Goal: Task Accomplishment & Management: Use online tool/utility

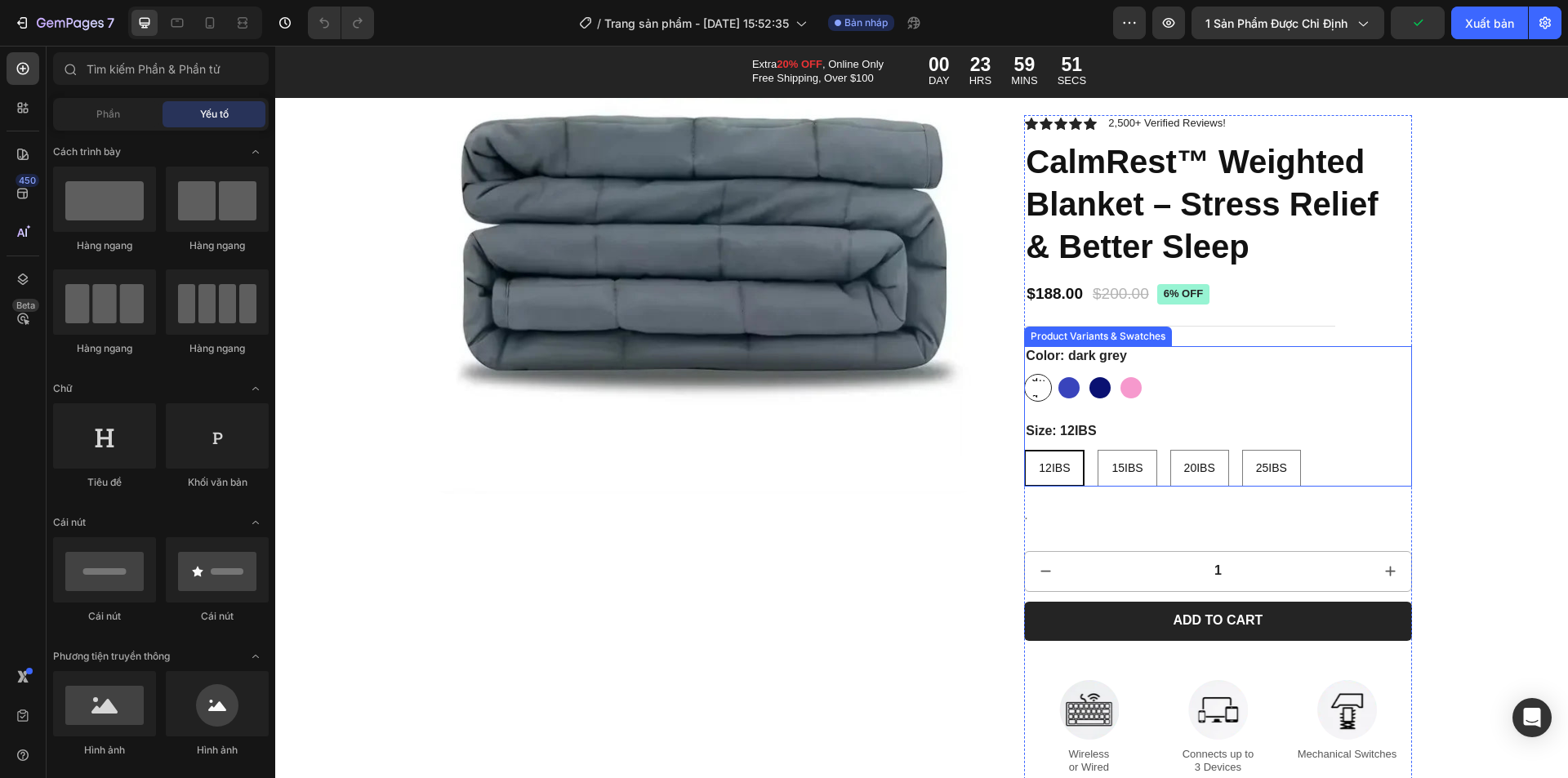
scroll to position [326, 0]
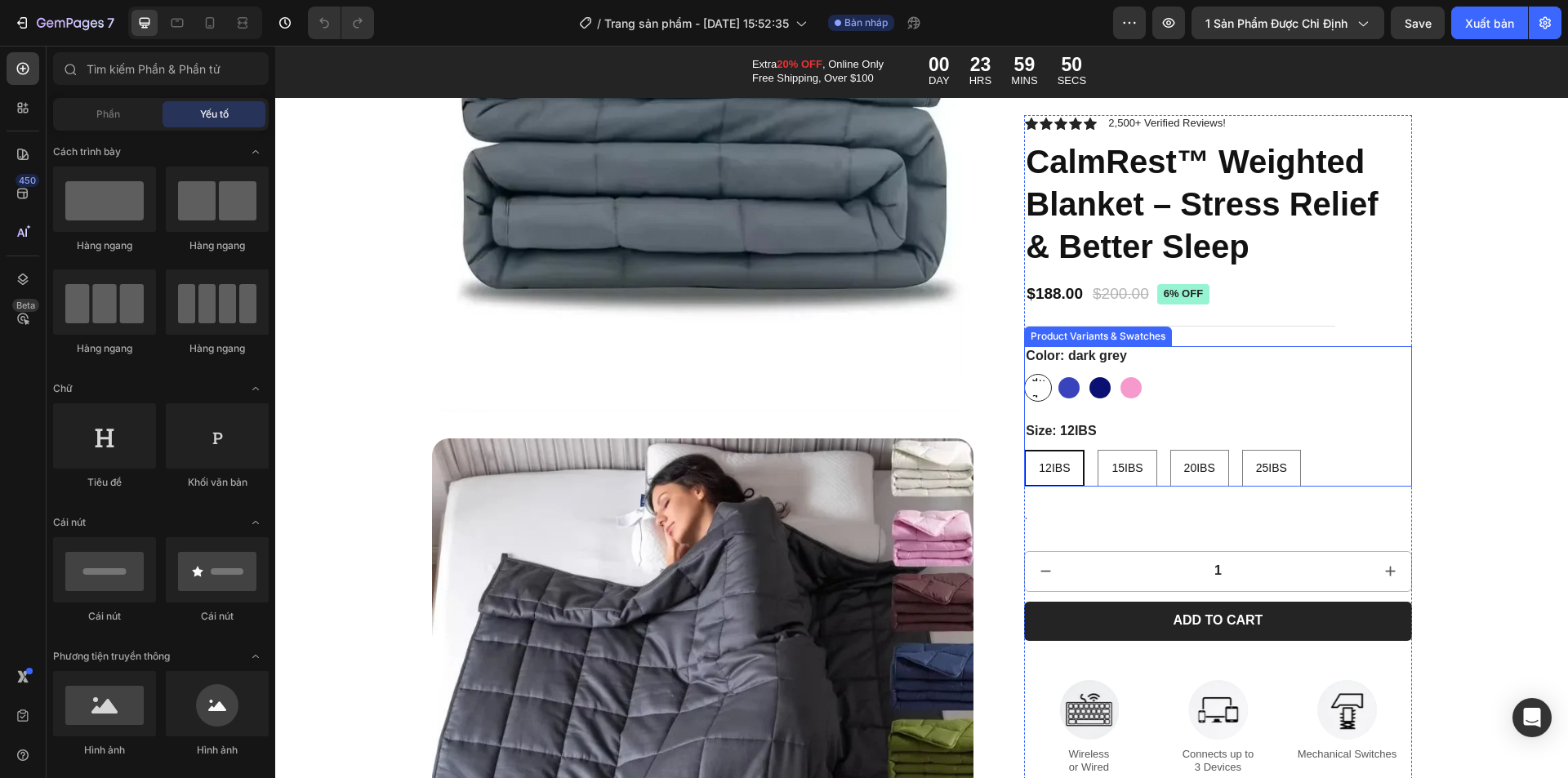
click at [1034, 389] on span "dark grey" at bounding box center [1037, 387] width 20 height 41
click at [1024, 374] on input "dark grey dark grey dark grey" at bounding box center [1023, 373] width 1 height 1
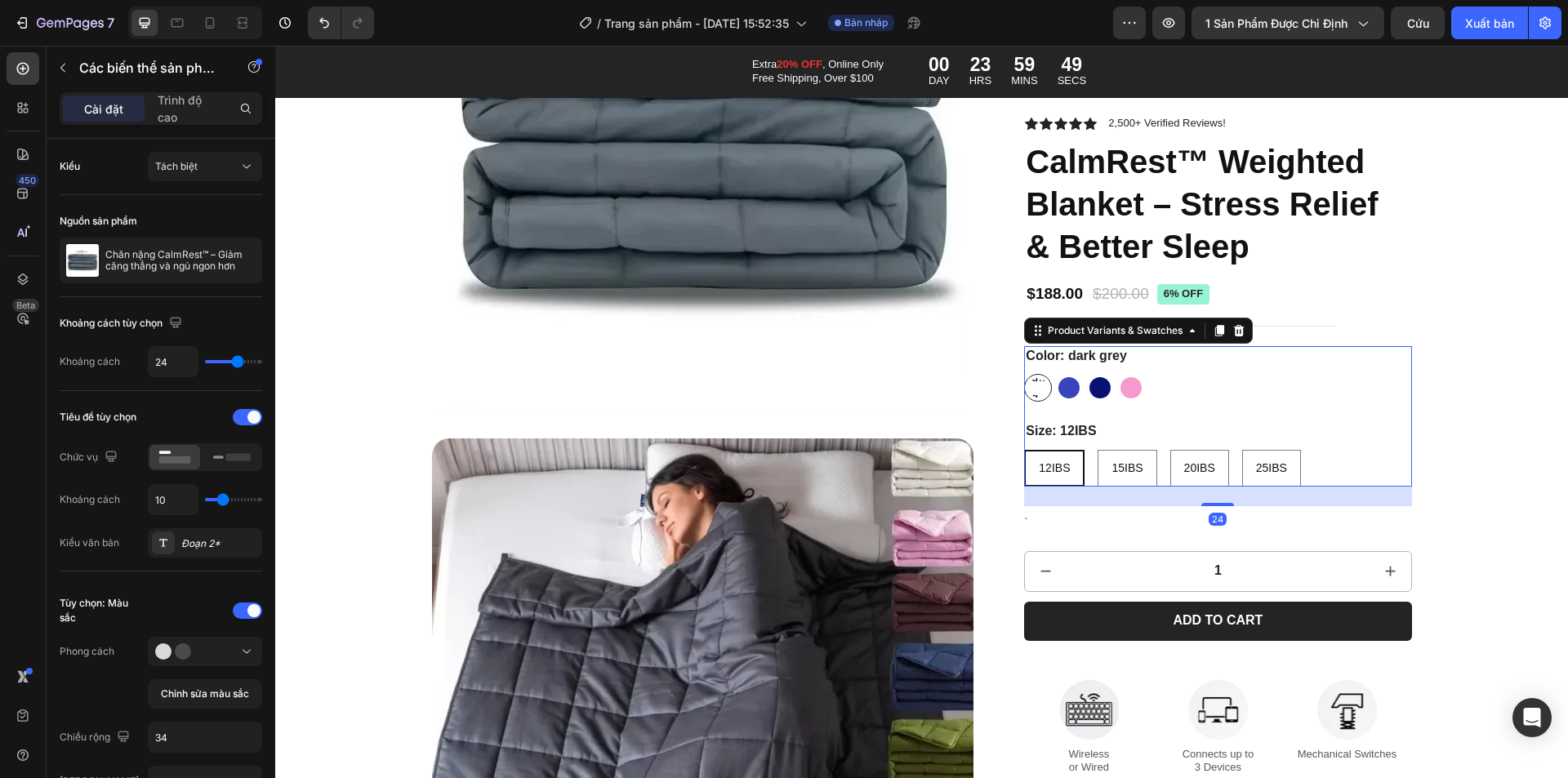
scroll to position [164, 0]
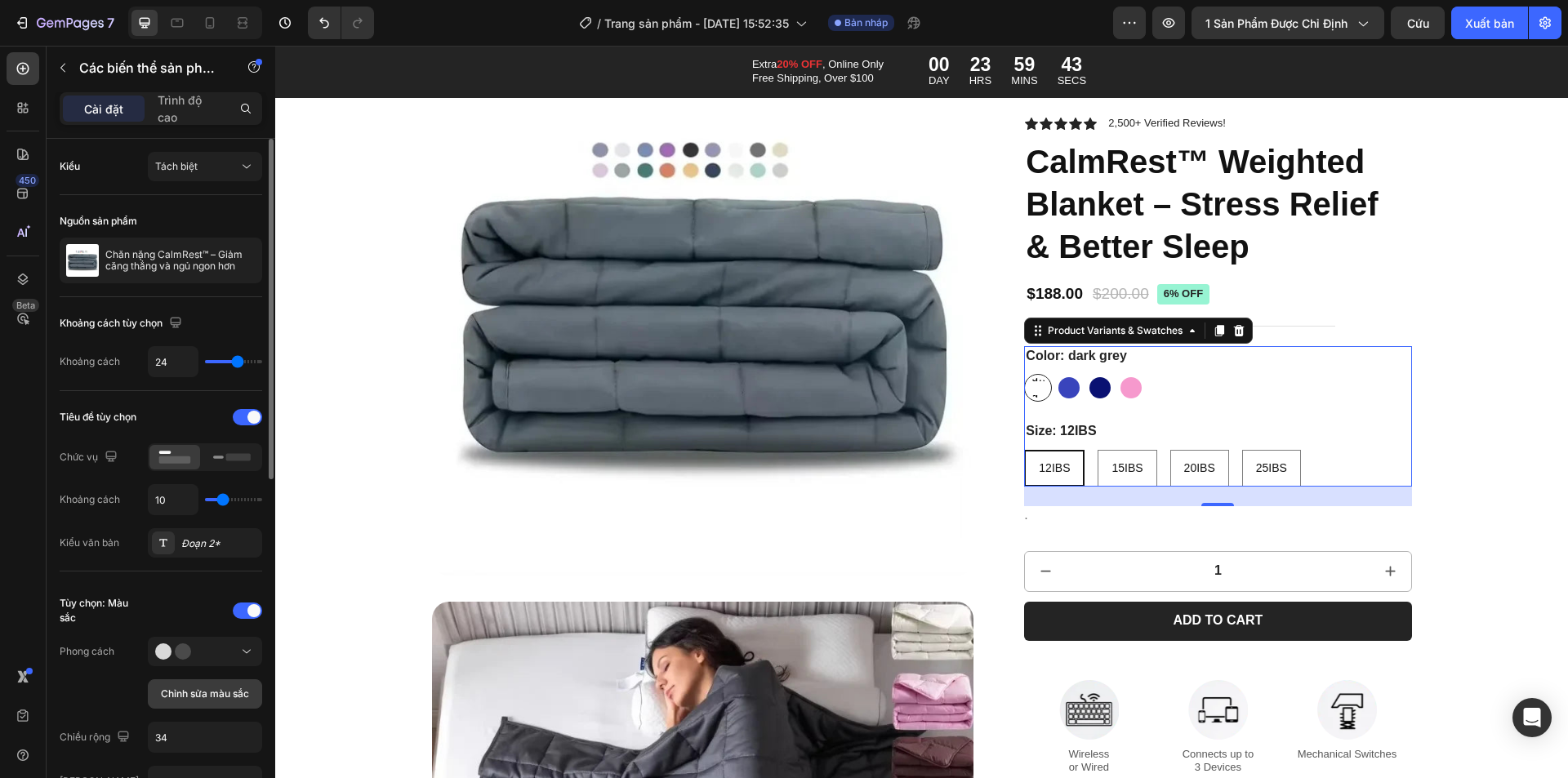
click at [166, 700] on span "Chỉnh sửa màu sắc" at bounding box center [205, 693] width 88 height 15
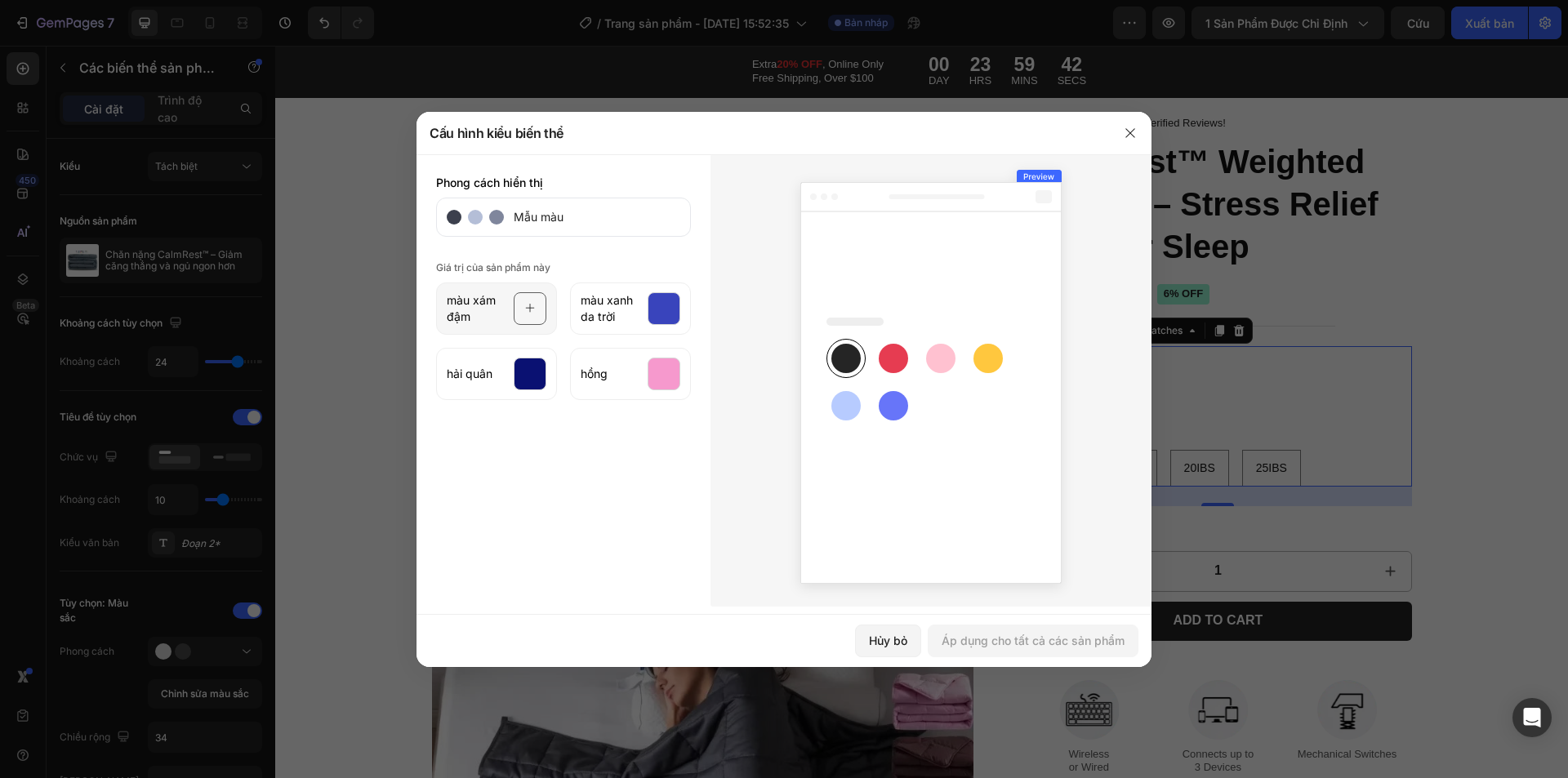
click at [526, 305] on icon at bounding box center [530, 309] width 10 height 31
click at [489, 217] on circle at bounding box center [496, 216] width 15 height 15
click at [500, 217] on circle at bounding box center [496, 216] width 15 height 15
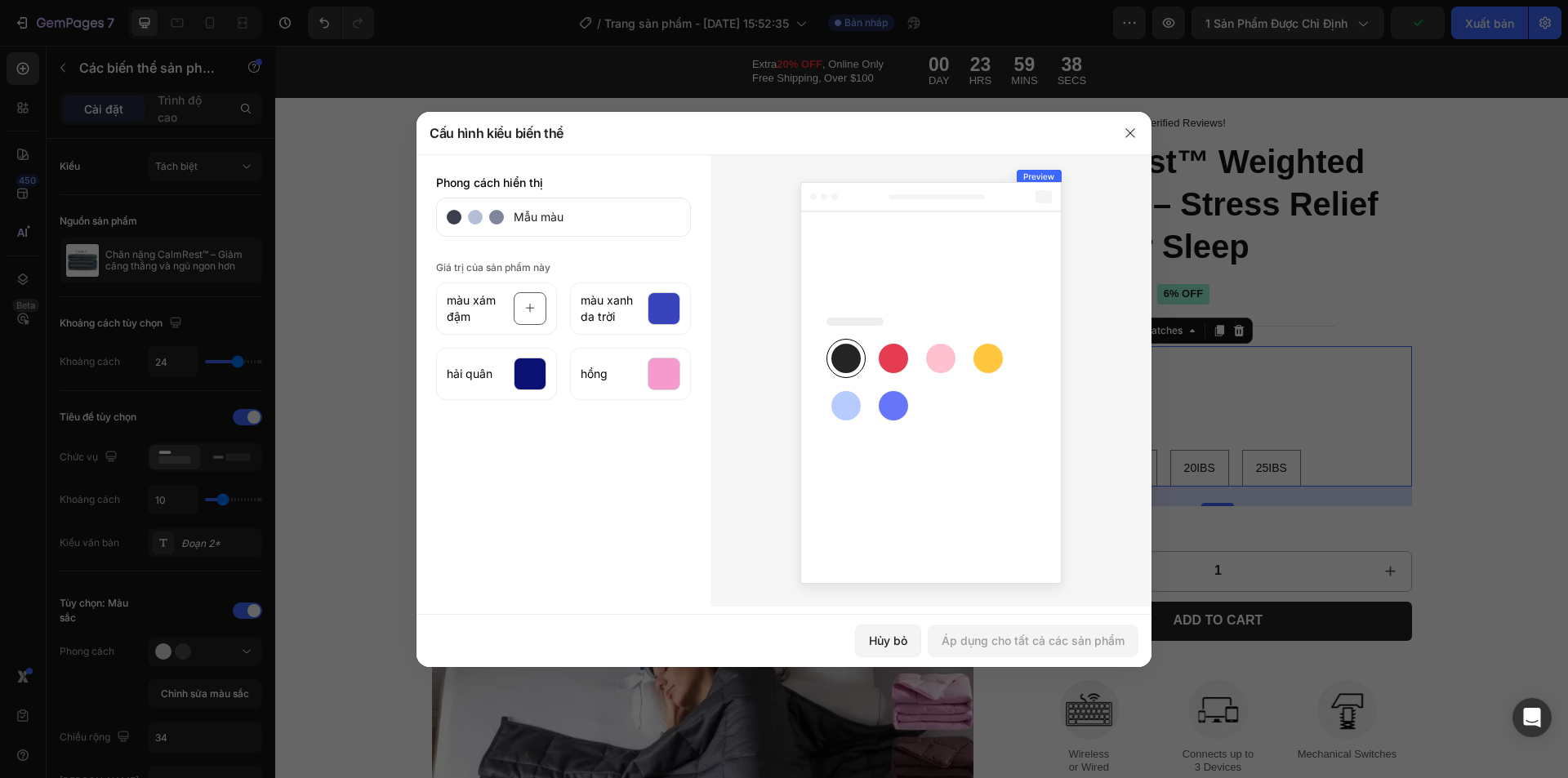
click at [496, 219] on circle at bounding box center [496, 216] width 15 height 15
click at [532, 311] on icon at bounding box center [530, 309] width 10 height 31
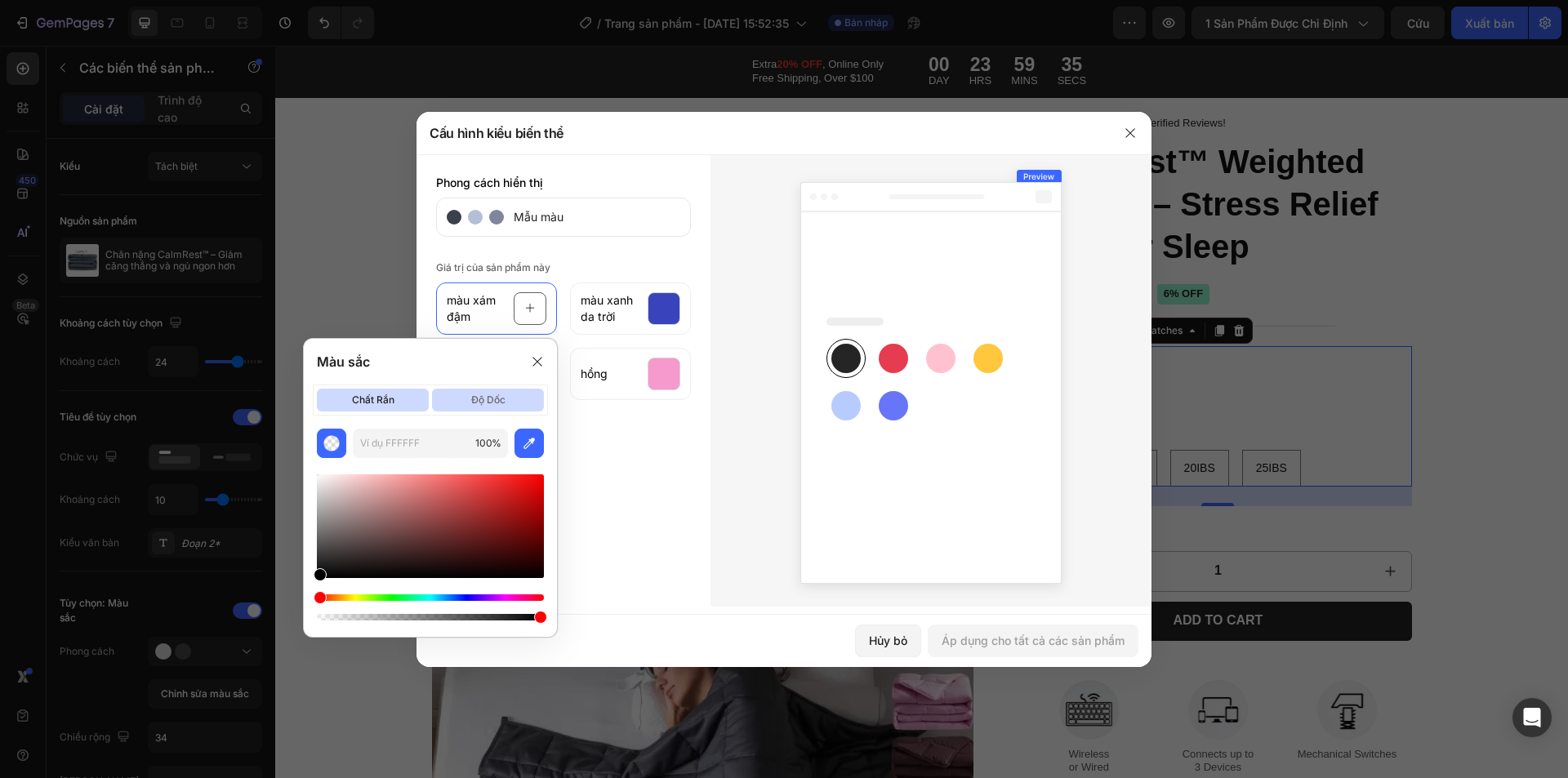
click at [480, 402] on font "độ dốc" at bounding box center [488, 400] width 35 height 12
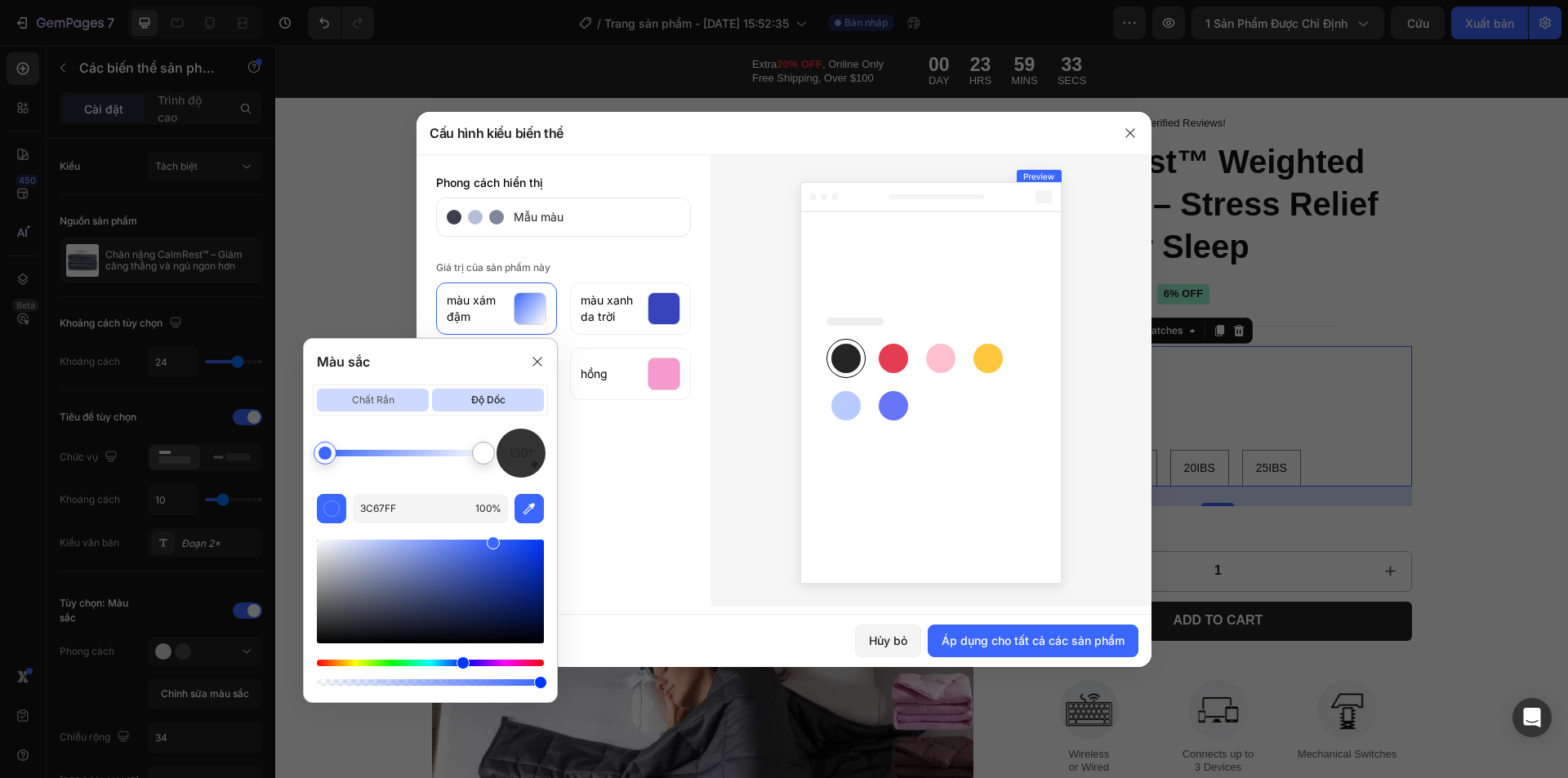
click at [382, 406] on font "chất rắn" at bounding box center [373, 400] width 42 height 23
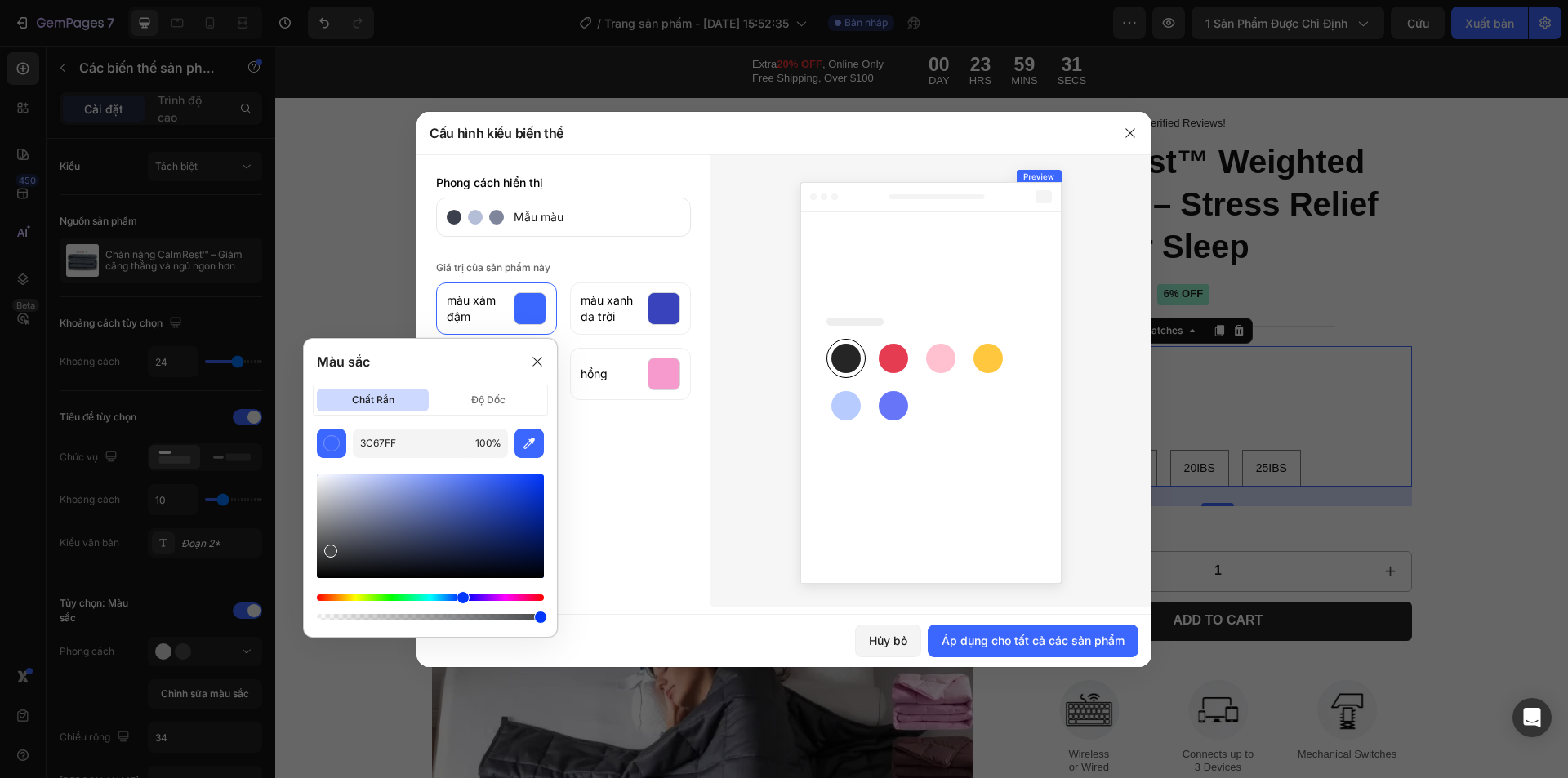
drag, startPoint x: 331, startPoint y: 555, endPoint x: 327, endPoint y: 546, distance: 9.8
click at [327, 546] on div at bounding box center [430, 526] width 227 height 104
drag, startPoint x: 328, startPoint y: 553, endPoint x: 325, endPoint y: 540, distance: 13.3
click at [325, 540] on div at bounding box center [326, 544] width 13 height 13
type input "797B7F"
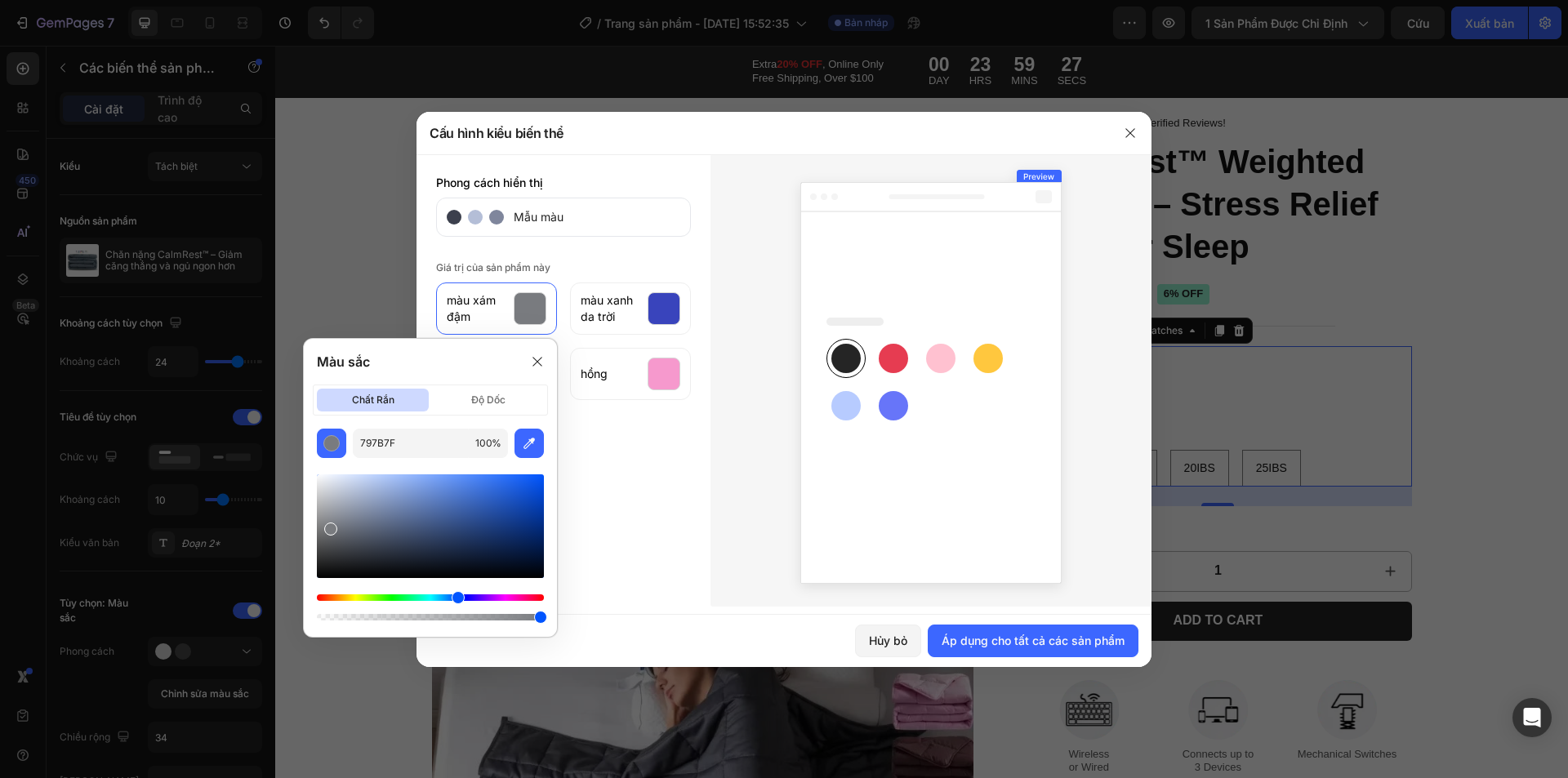
drag, startPoint x: 330, startPoint y: 548, endPoint x: 330, endPoint y: 525, distance: 23.0
click at [330, 525] on div at bounding box center [330, 529] width 13 height 13
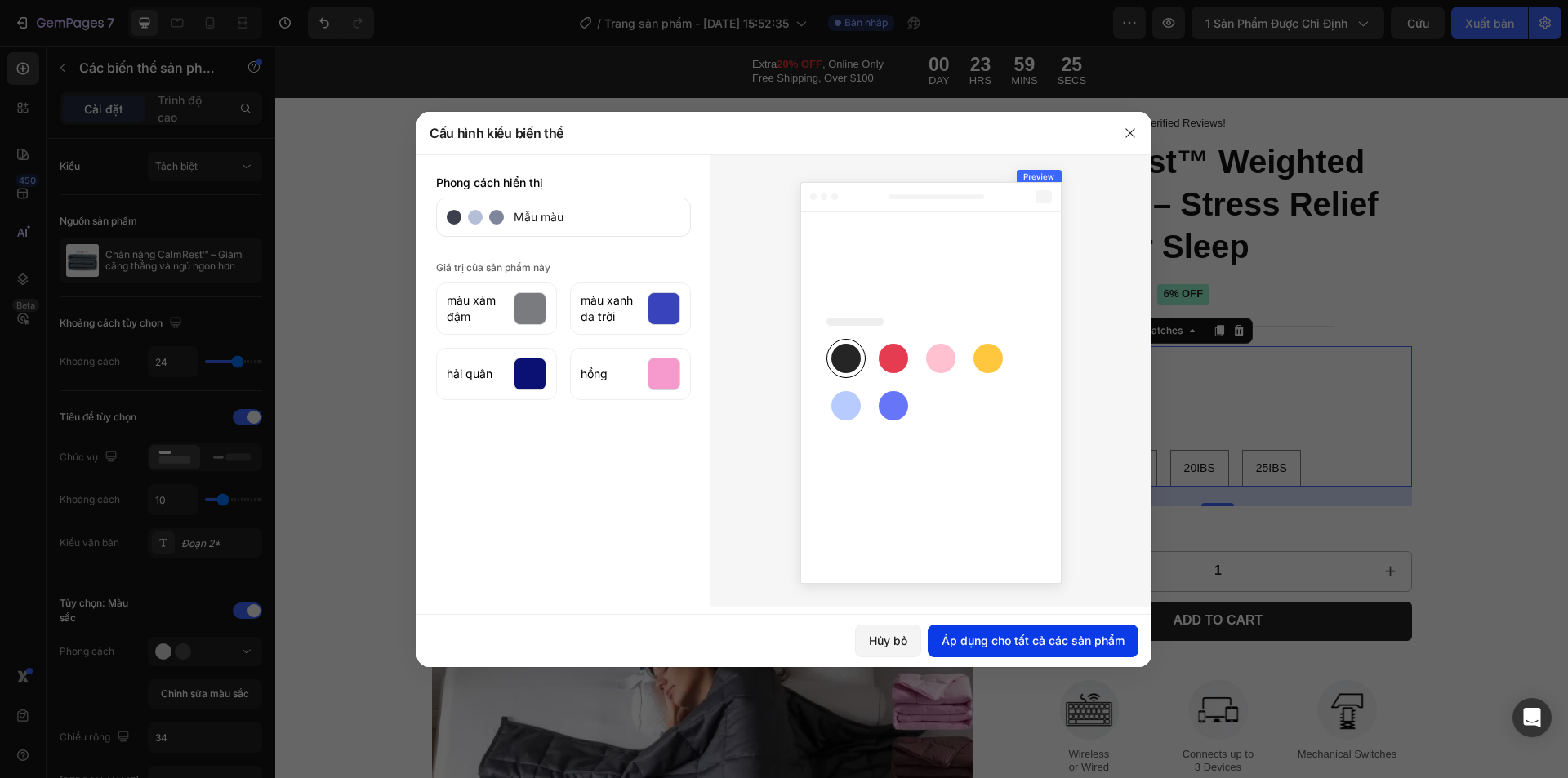
click at [984, 640] on font "Áp dụng cho tất cả các sản phẩm" at bounding box center [1033, 640] width 183 height 14
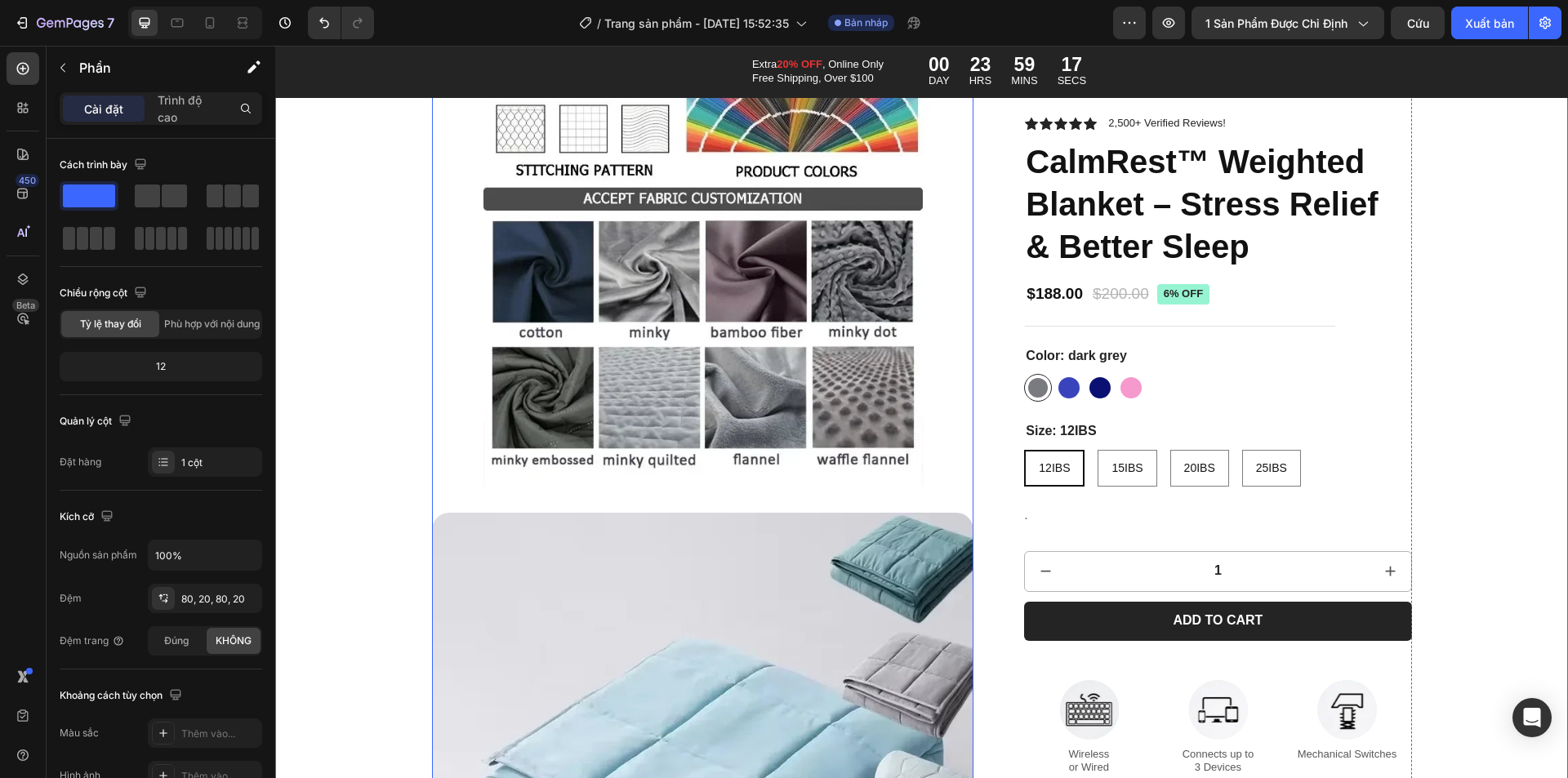
scroll to position [1469, 0]
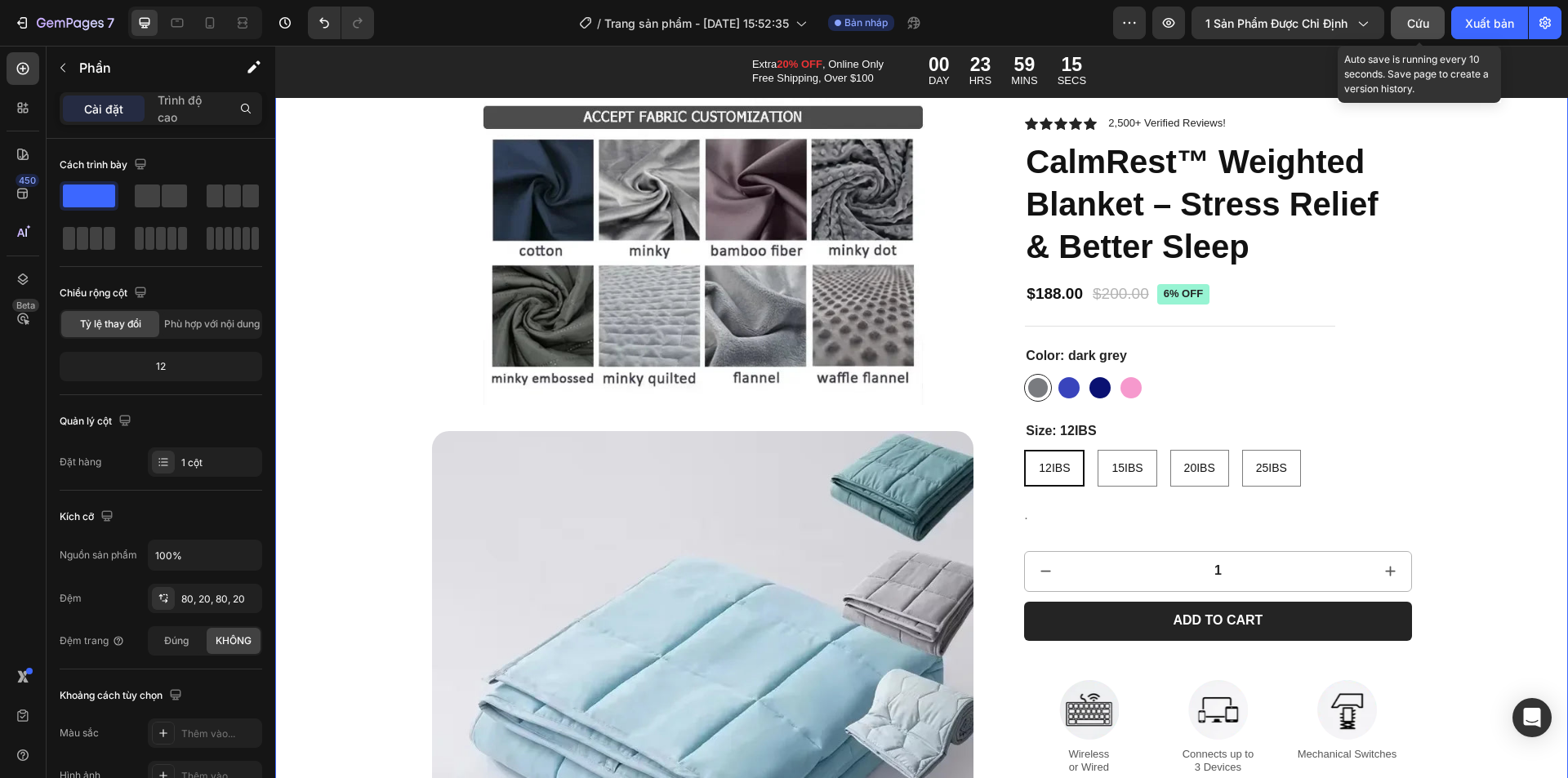
click at [1425, 19] on font "Cứu" at bounding box center [1417, 23] width 22 height 14
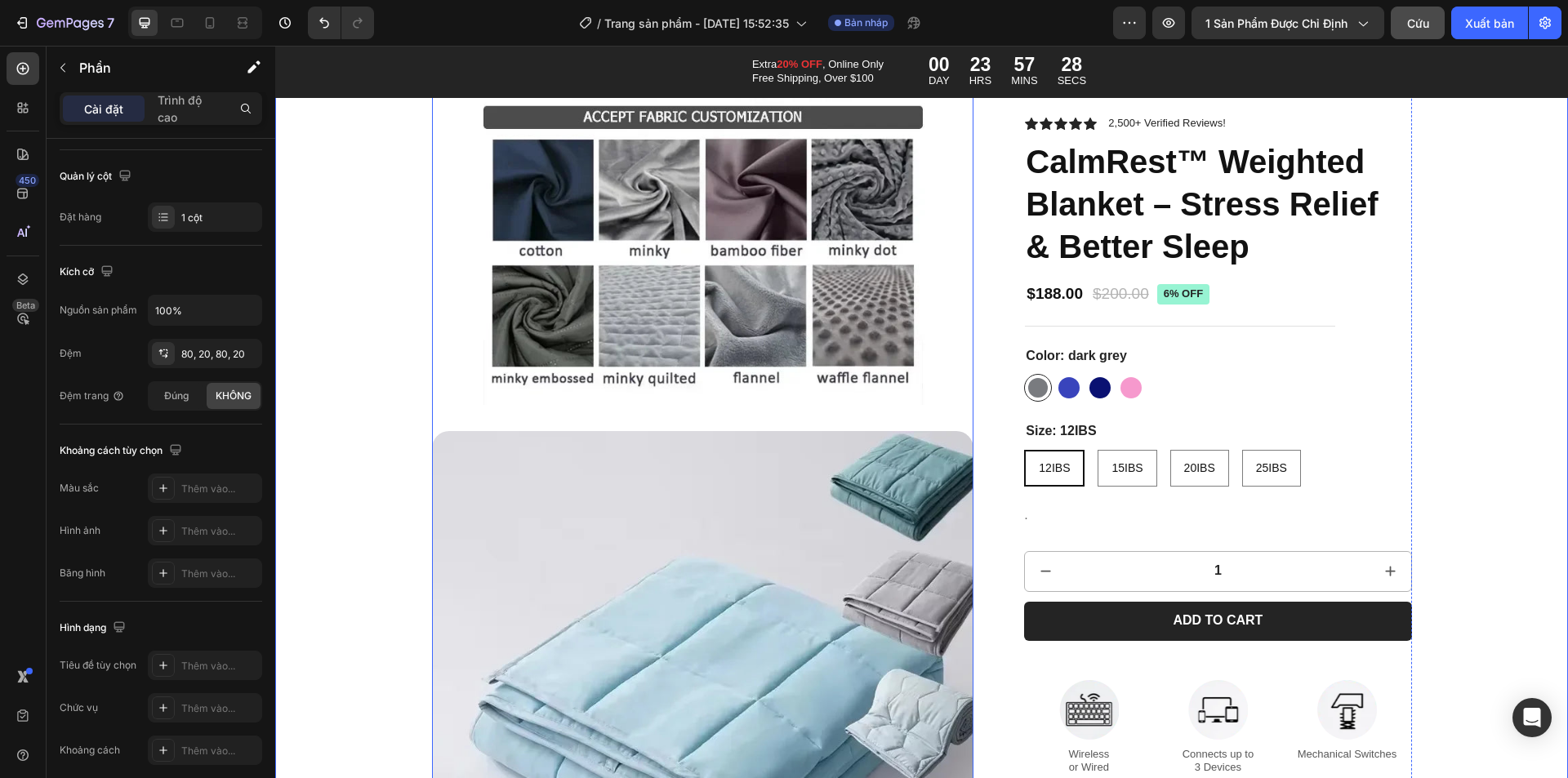
scroll to position [1142, 0]
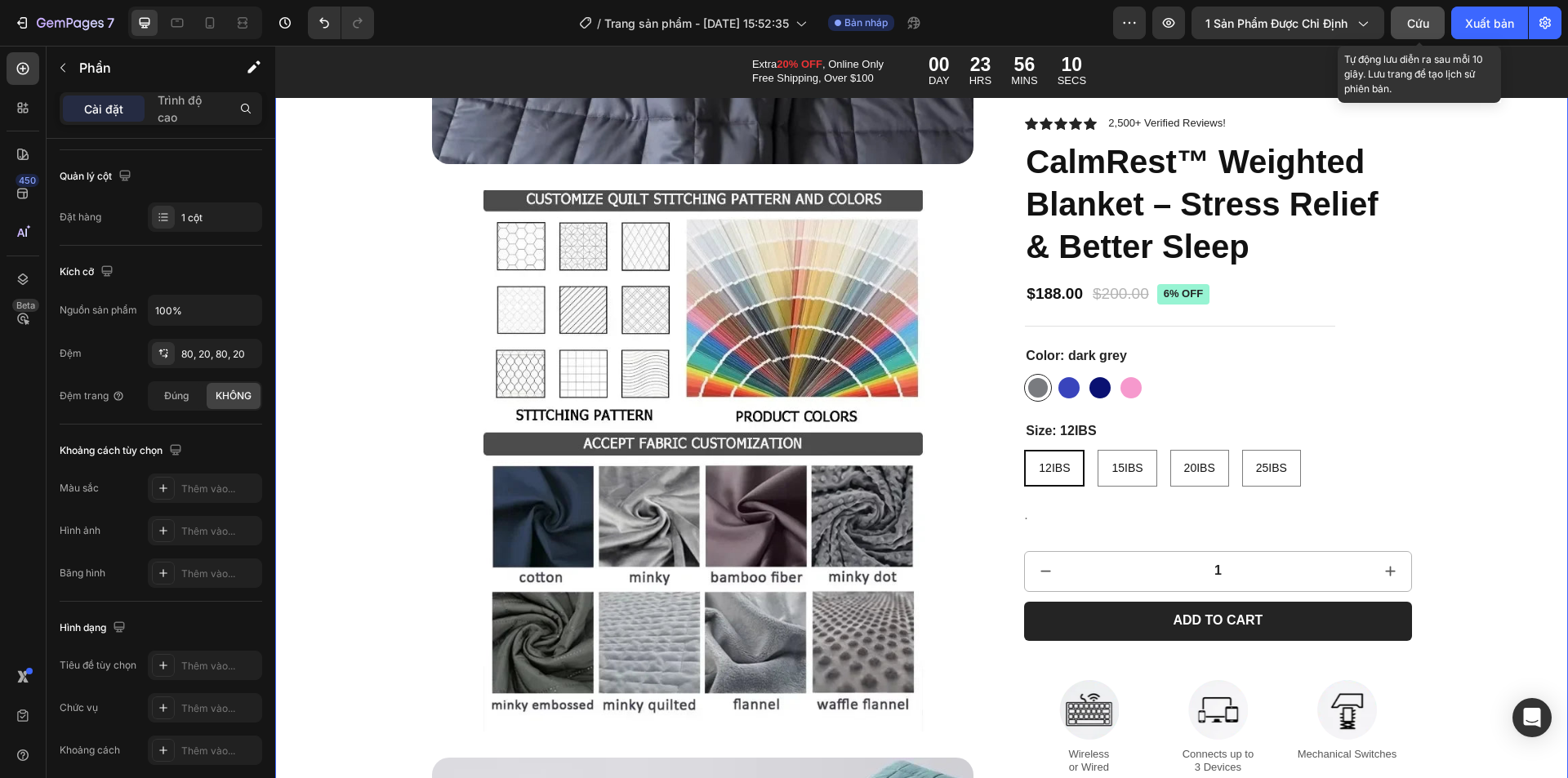
click at [1416, 20] on font "Cứu" at bounding box center [1417, 23] width 22 height 14
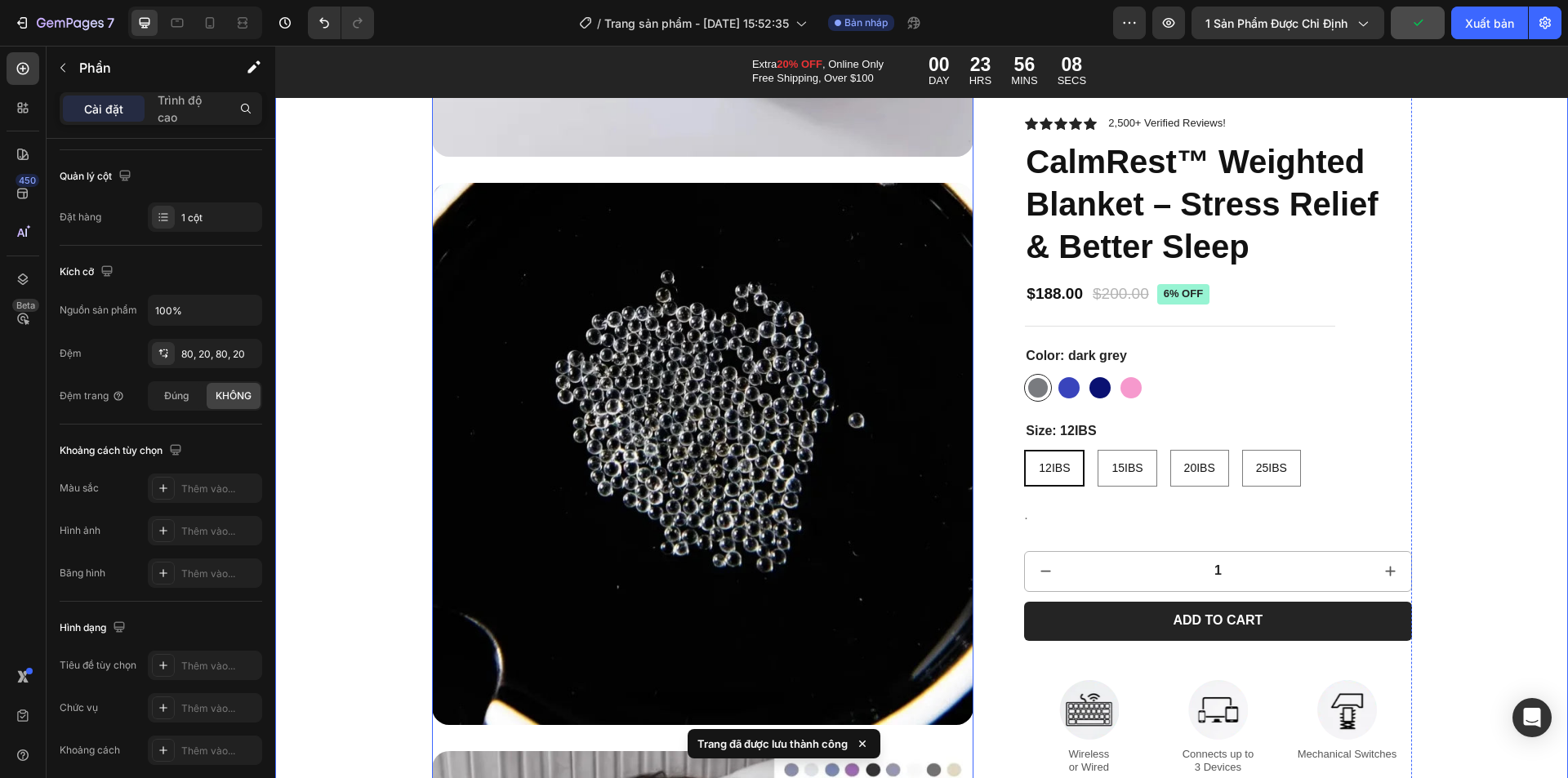
scroll to position [2775, 0]
